Goal: Task Accomplishment & Management: Use online tool/utility

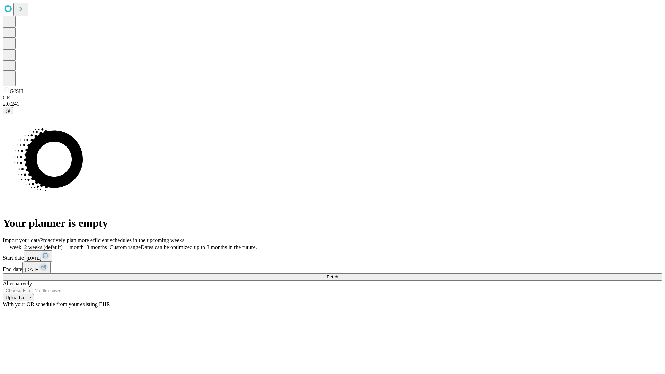
click at [338, 274] on span "Fetch" at bounding box center [332, 276] width 11 height 5
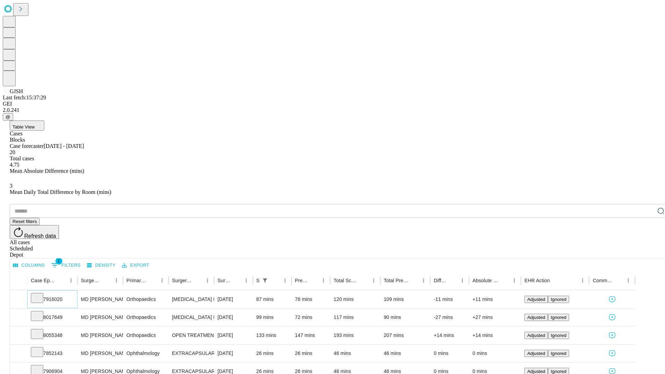
click at [41, 294] on icon at bounding box center [37, 297] width 7 height 7
